Goal: Navigation & Orientation: Find specific page/section

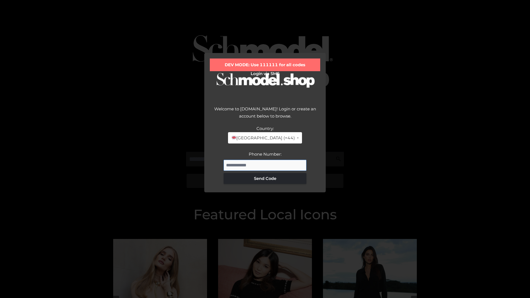
click at [265, 165] on input "Phone Number:" at bounding box center [265, 165] width 83 height 11
type input "**********"
click at [265, 178] on button "Send Code" at bounding box center [265, 178] width 83 height 11
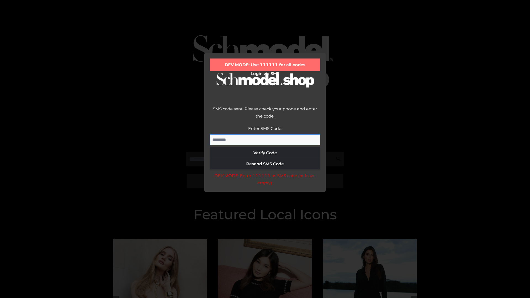
click at [265, 140] on input "Enter SMS Code:" at bounding box center [265, 139] width 110 height 11
type input "******"
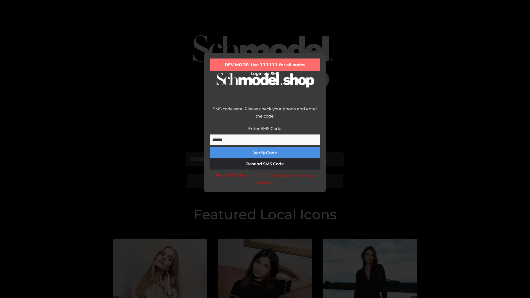
click at [265, 153] on button "Verify Code" at bounding box center [265, 152] width 110 height 11
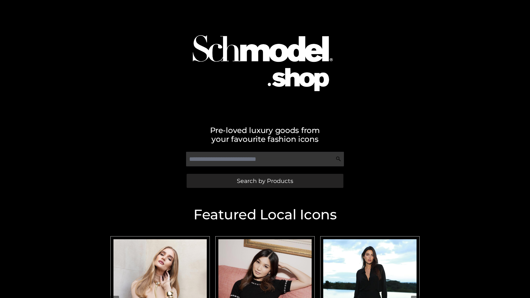
click at [265, 181] on span "Search by Products" at bounding box center [265, 181] width 56 height 6
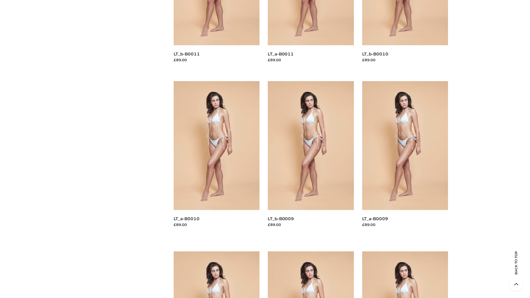
scroll to position [1455, 0]
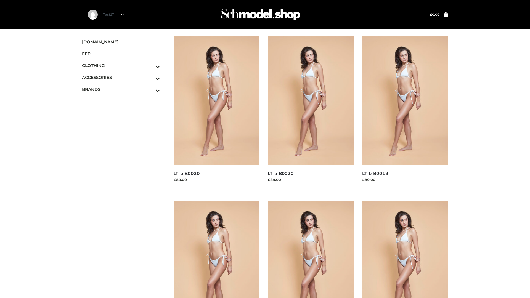
scroll to position [449, 0]
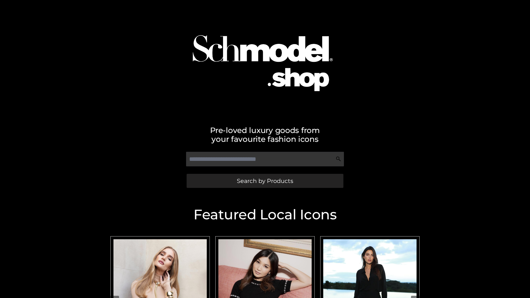
click at [265, 181] on span "Search by Products" at bounding box center [265, 181] width 56 height 6
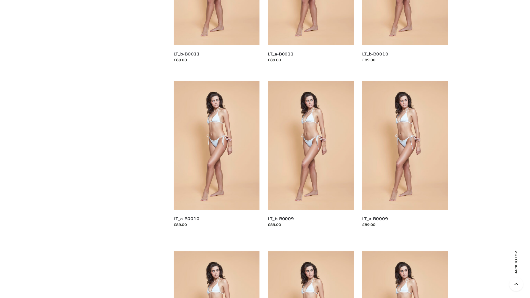
scroll to position [1455, 0]
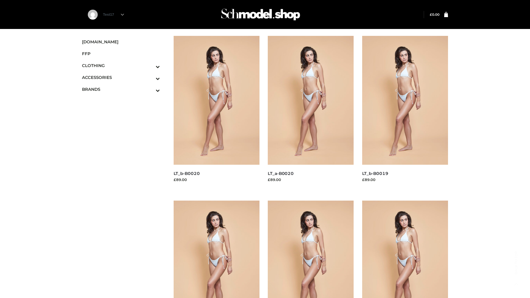
scroll to position [449, 0]
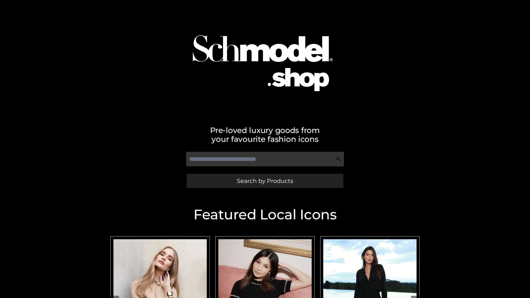
click at [265, 181] on span "Search by Products" at bounding box center [265, 181] width 56 height 6
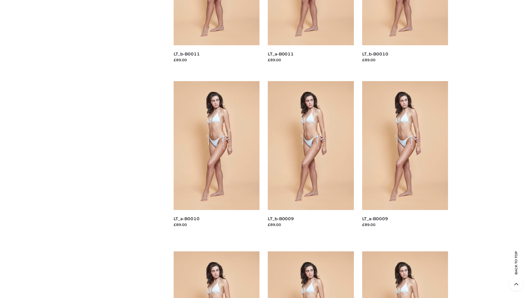
scroll to position [1455, 0]
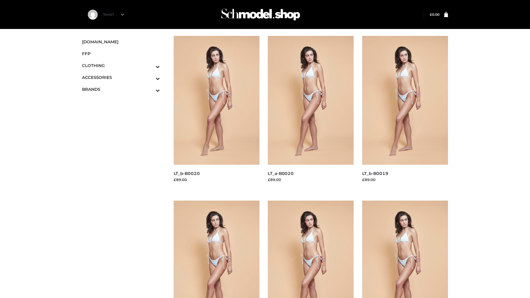
scroll to position [449, 0]
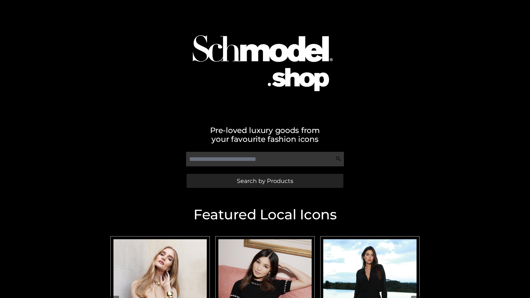
click at [265, 181] on span "Search by Products" at bounding box center [265, 181] width 56 height 6
